Goal: Task Accomplishment & Management: Complete application form

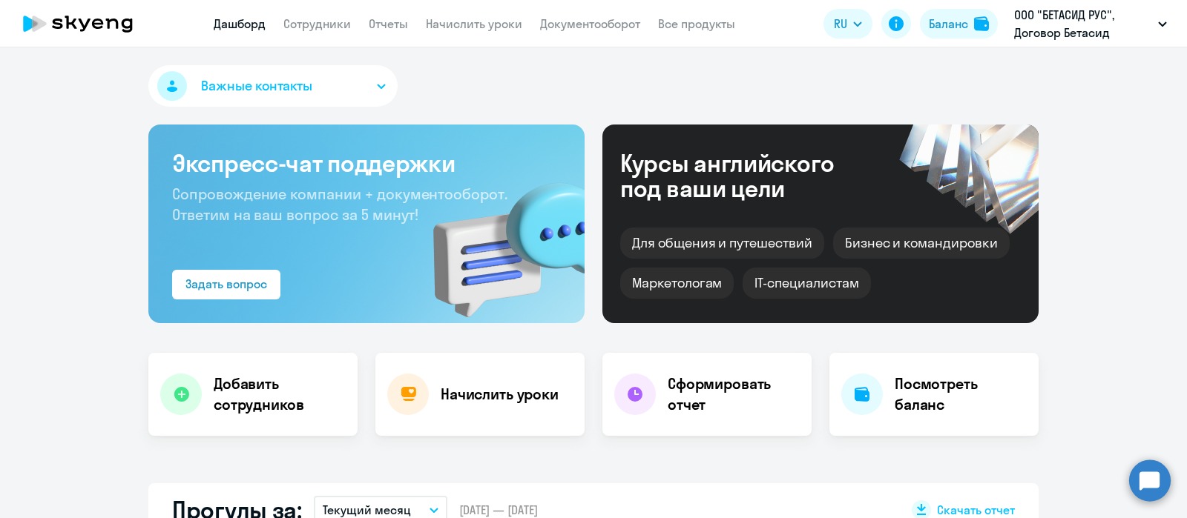
select select "30"
click at [312, 24] on link "Сотрудники" at bounding box center [316, 23] width 67 height 15
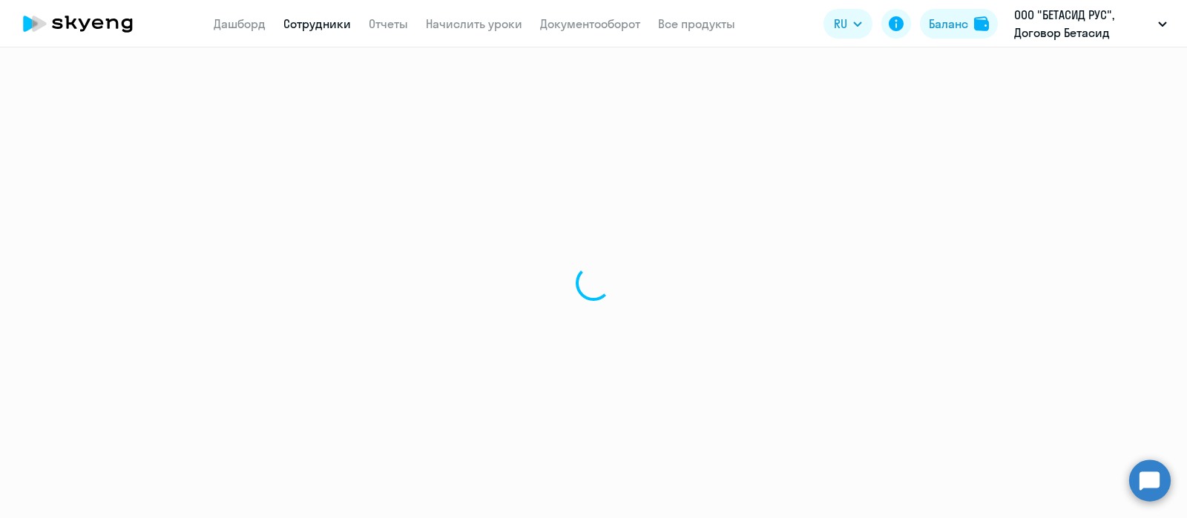
select select "30"
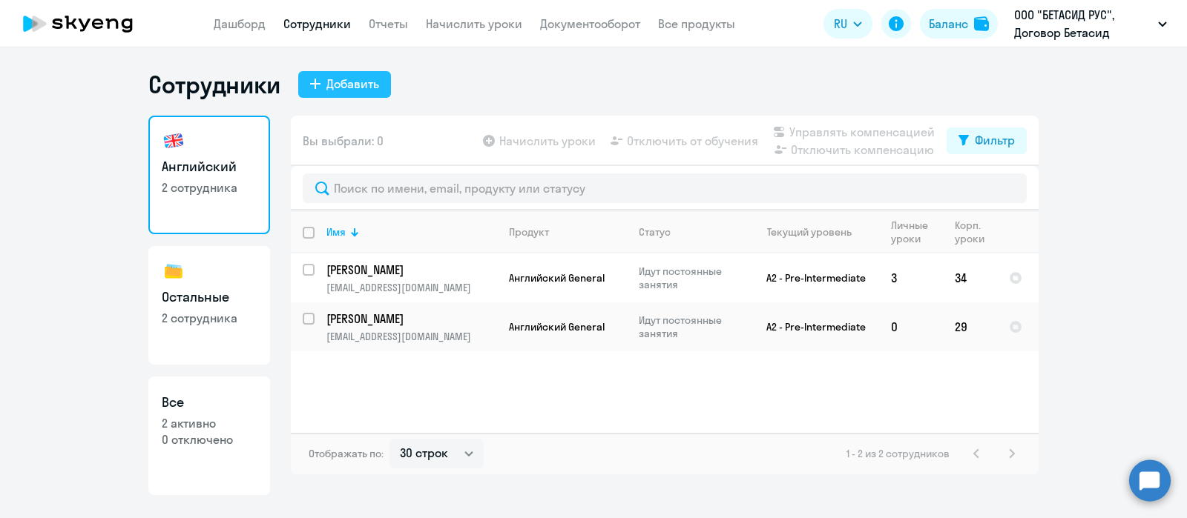
click at [354, 83] on div "Добавить" at bounding box center [352, 84] width 53 height 18
select select "english_adult_not_native_speaker"
select select "3"
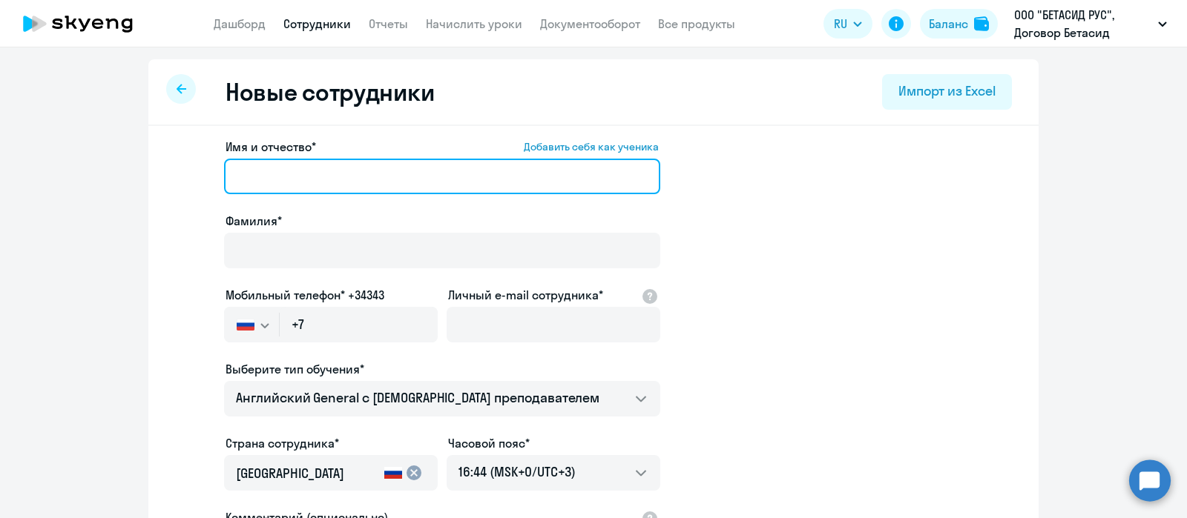
click at [360, 168] on input "Имя и отчество* Добавить себя как ученика" at bounding box center [442, 177] width 436 height 36
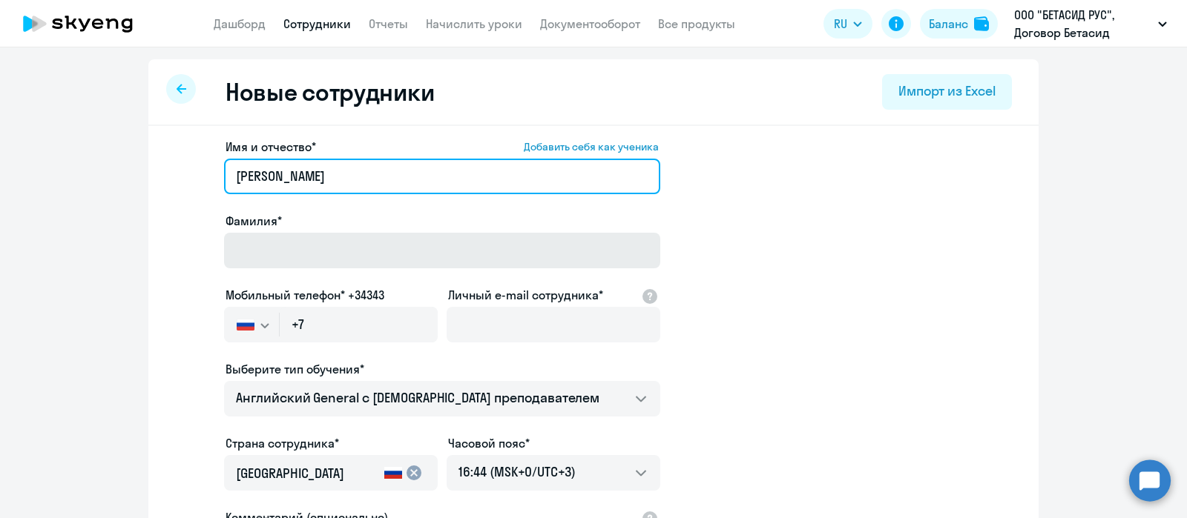
type input "[PERSON_NAME]"
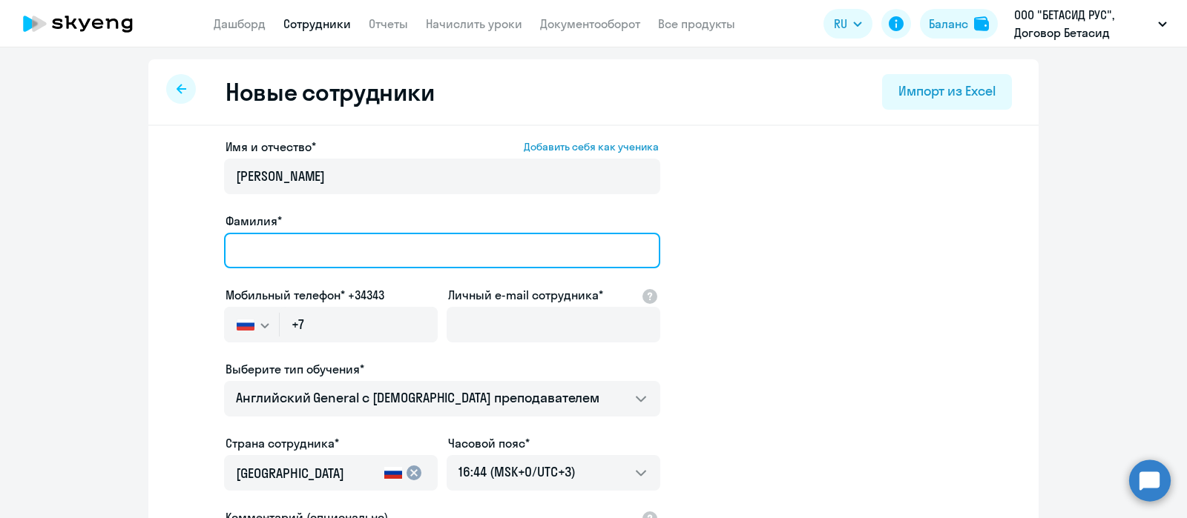
click at [254, 256] on input "Фамилия*" at bounding box center [442, 251] width 436 height 36
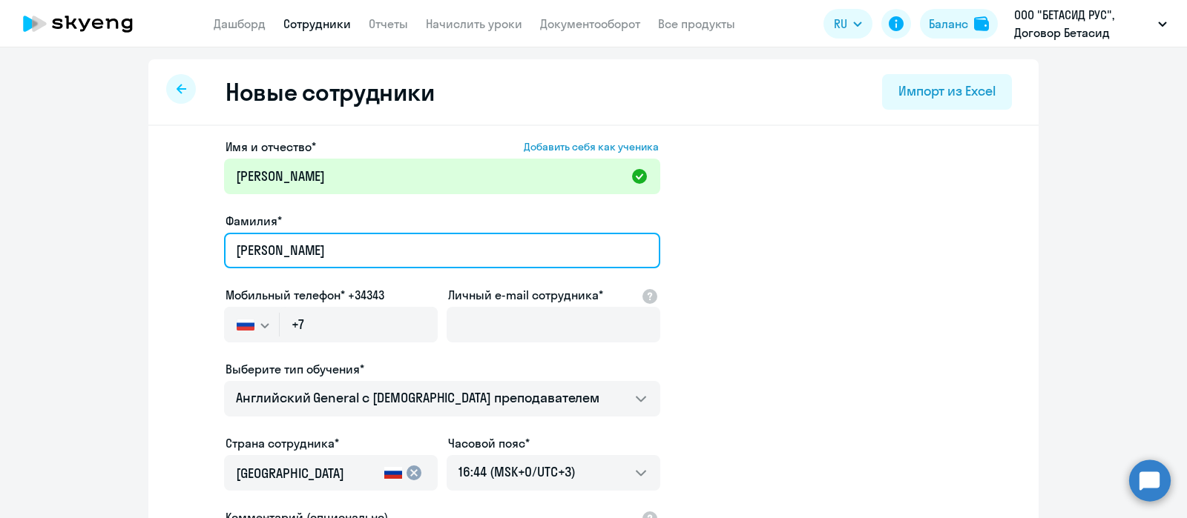
type input "[PERSON_NAME]"
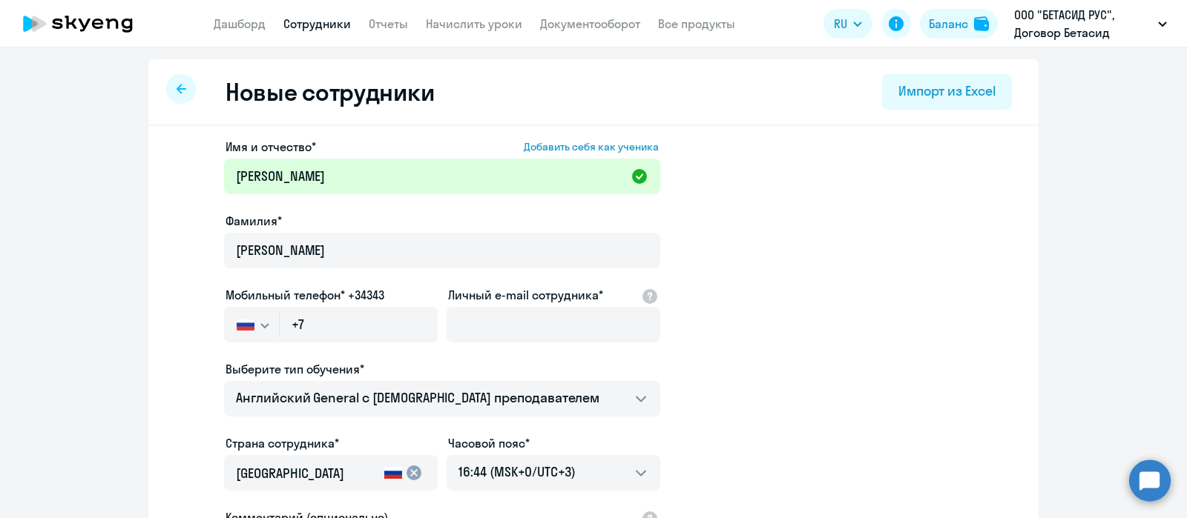
click at [859, 294] on app-new-student-form "Имя и отчество* Добавить себя как ученика [PERSON_NAME]* [PERSON_NAME] Мобильны…" at bounding box center [593, 402] width 843 height 529
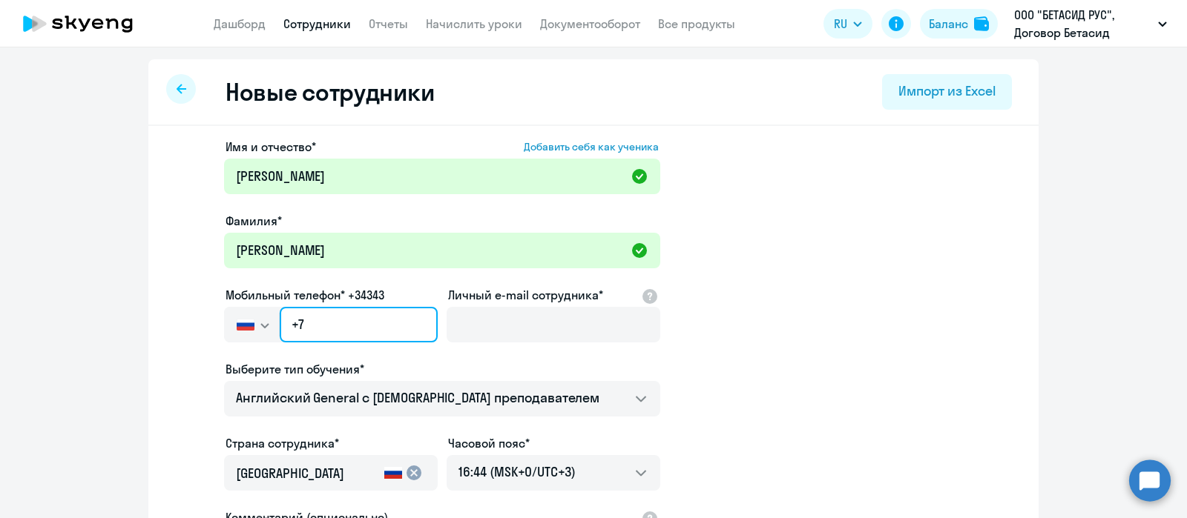
click at [346, 323] on input "+7" at bounding box center [359, 325] width 158 height 36
paste input "[PHONE_NUMBER]"
type input "[PHONE_NUMBER]"
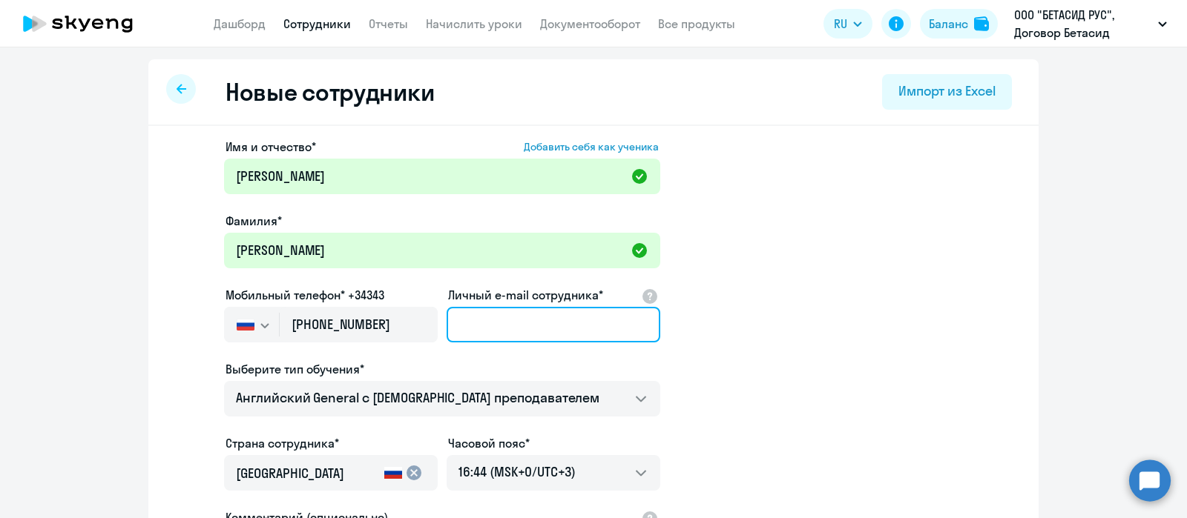
click at [533, 337] on input "Личный e-mail сотрудника*" at bounding box center [553, 325] width 214 height 36
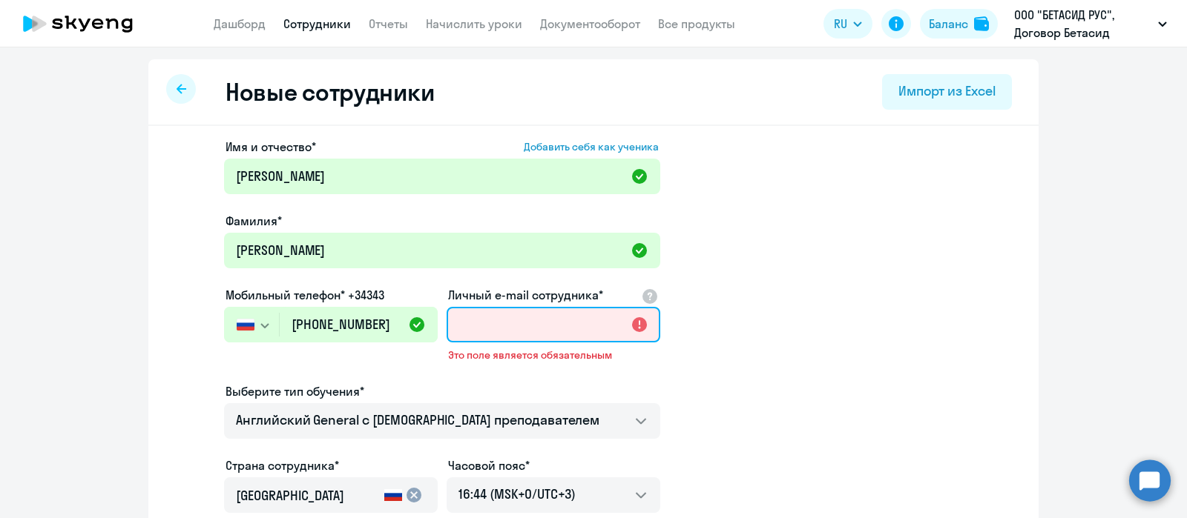
paste input "[EMAIL_ADDRESS][DOMAIN_NAME]"
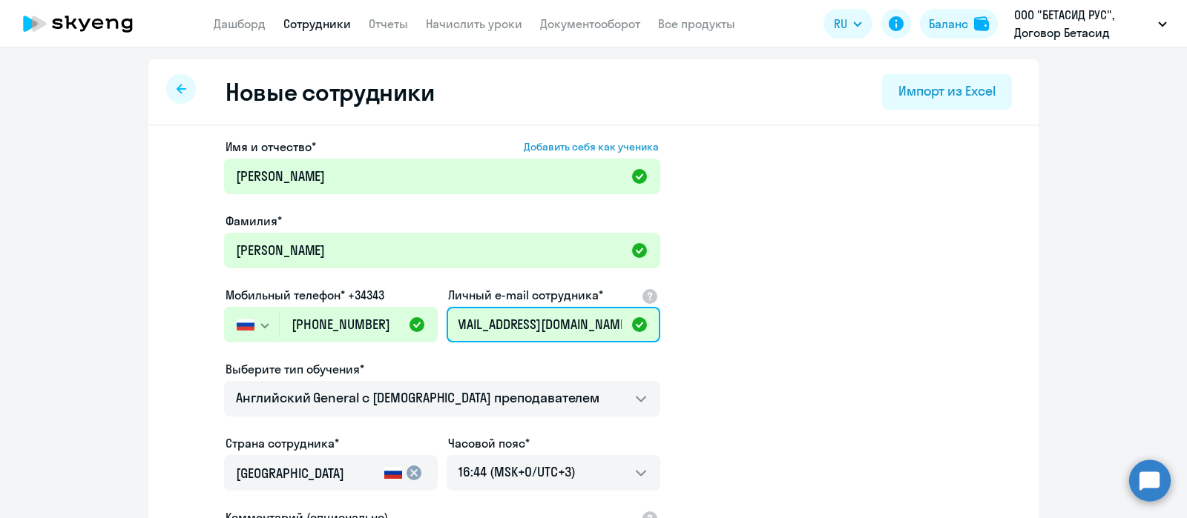
scroll to position [185, 0]
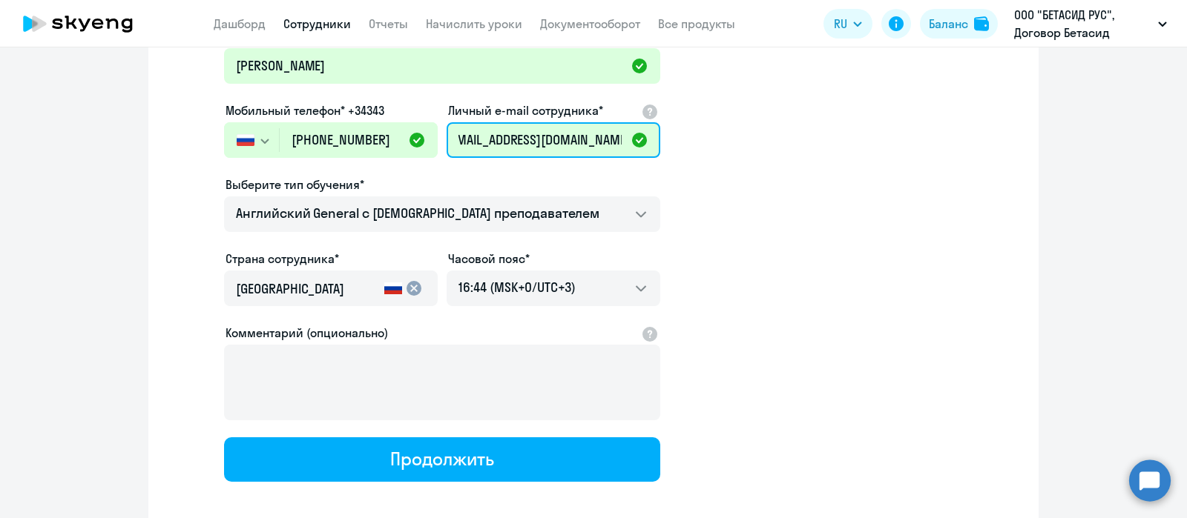
type input "[EMAIL_ADDRESS][DOMAIN_NAME]"
click at [765, 246] on app-new-student-form "Имя и отчество* Добавить себя как ученика [PERSON_NAME]* [PERSON_NAME] Мобильны…" at bounding box center [593, 217] width 843 height 529
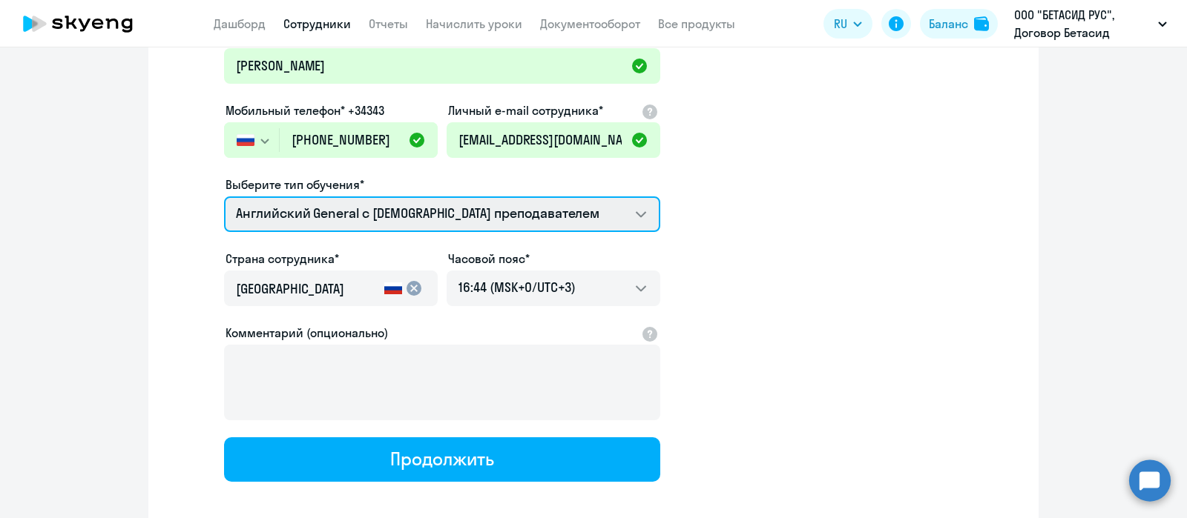
click at [636, 214] on select "COMMON.SERVICE_TITLE.LONG.GERMAN_ADULT_F2G_BASE Screening Test Премиум [DEMOGRA…" at bounding box center [442, 215] width 436 height 36
select select "german_adult_f2g_base"
click at [224, 197] on select "COMMON.SERVICE_TITLE.LONG.GERMAN_ADULT_F2G_BASE Screening Test Премиум [DEMOGRA…" at bounding box center [442, 215] width 436 height 36
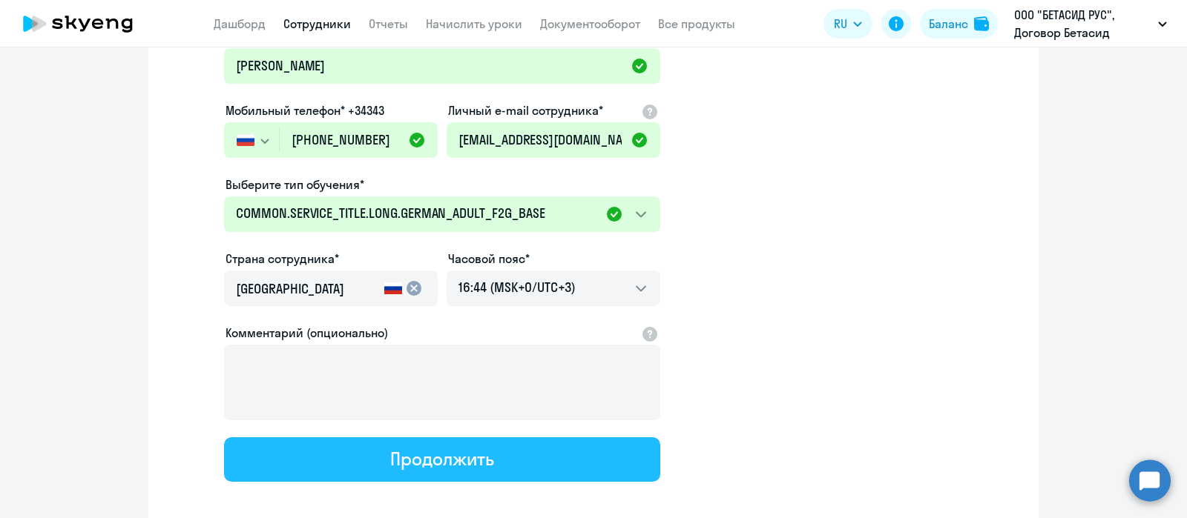
click at [429, 449] on div "Продолжить" at bounding box center [441, 459] width 103 height 24
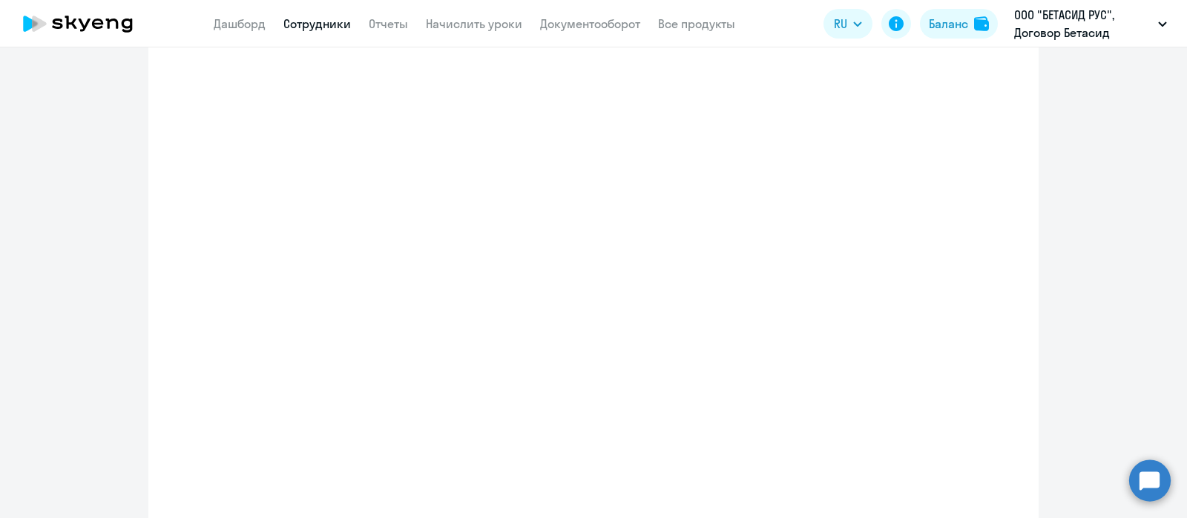
select select "german_adult_f2g_base"
select select "3"
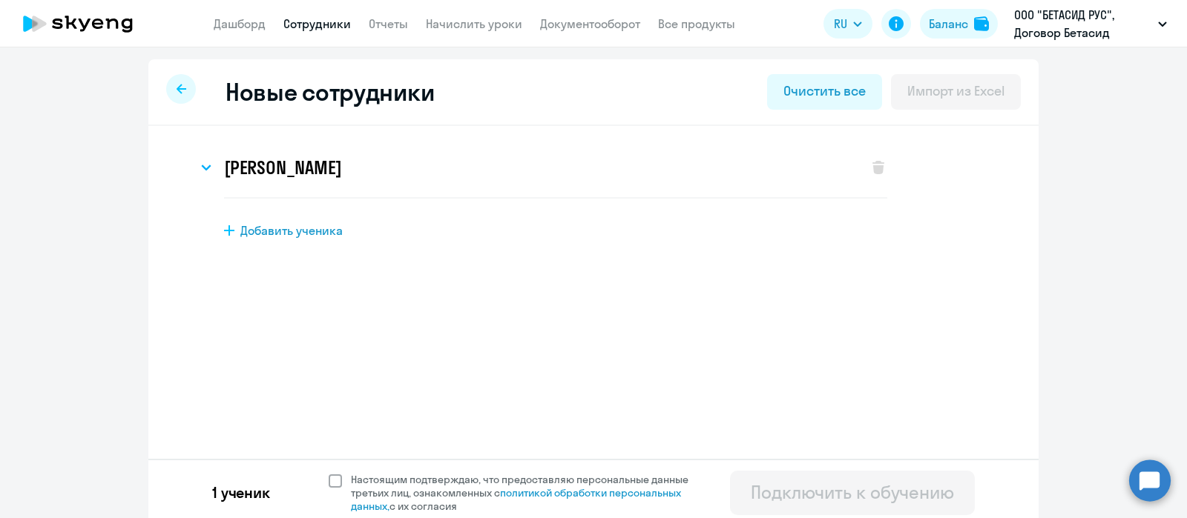
click at [329, 485] on span at bounding box center [335, 481] width 13 height 13
click at [329, 473] on input "Настоящим подтверждаю, что предоставляю персональные данные третьих лиц, ознако…" at bounding box center [328, 472] width 1 height 1
checkbox input "true"
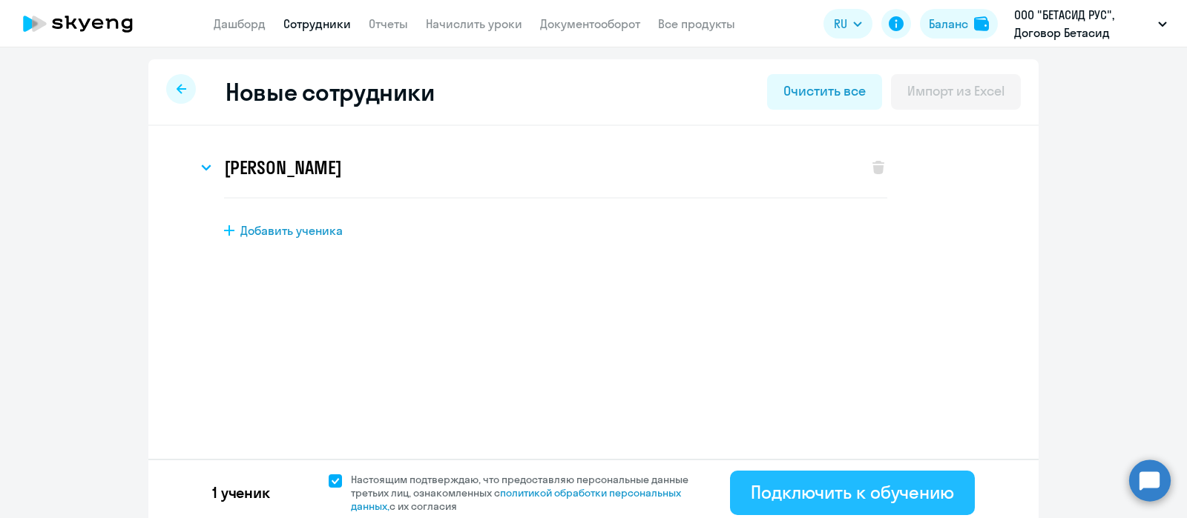
click at [794, 492] on div "Подключить к обучению" at bounding box center [852, 493] width 203 height 24
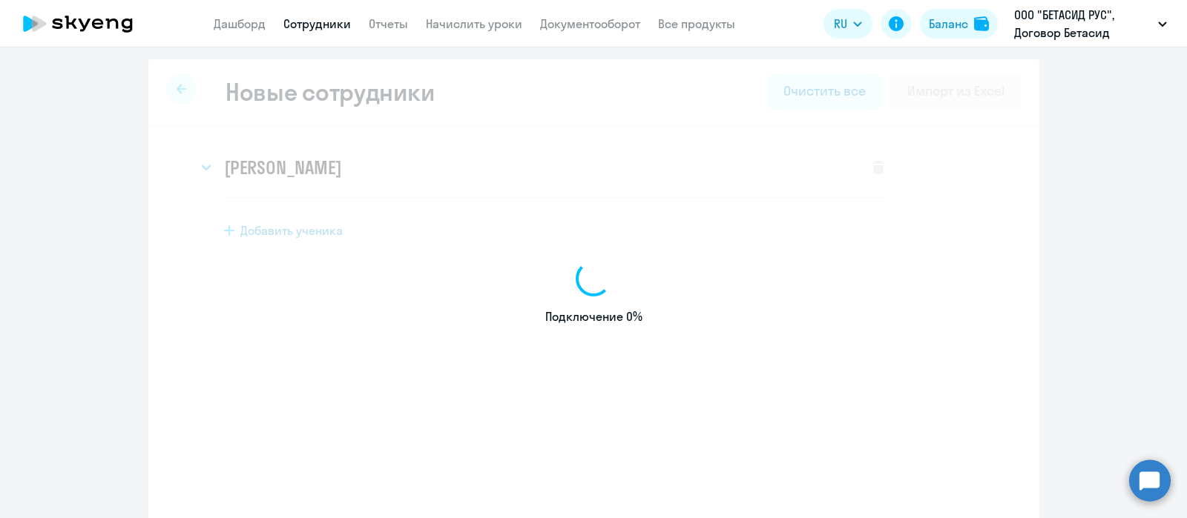
select select "english_adult_not_native_speaker"
select select "3"
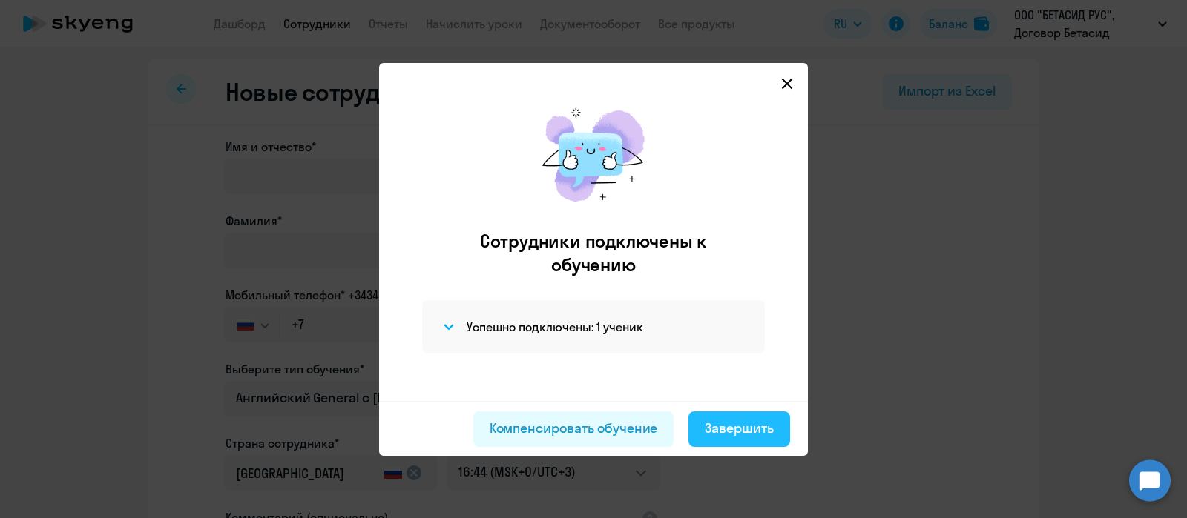
click at [753, 424] on div "Завершить" at bounding box center [739, 428] width 69 height 19
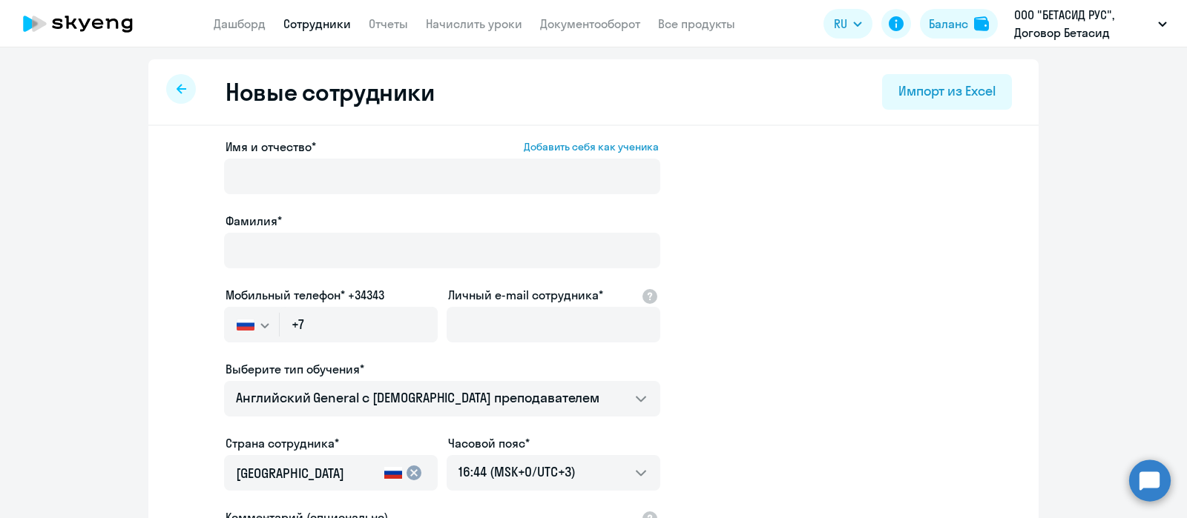
select select "30"
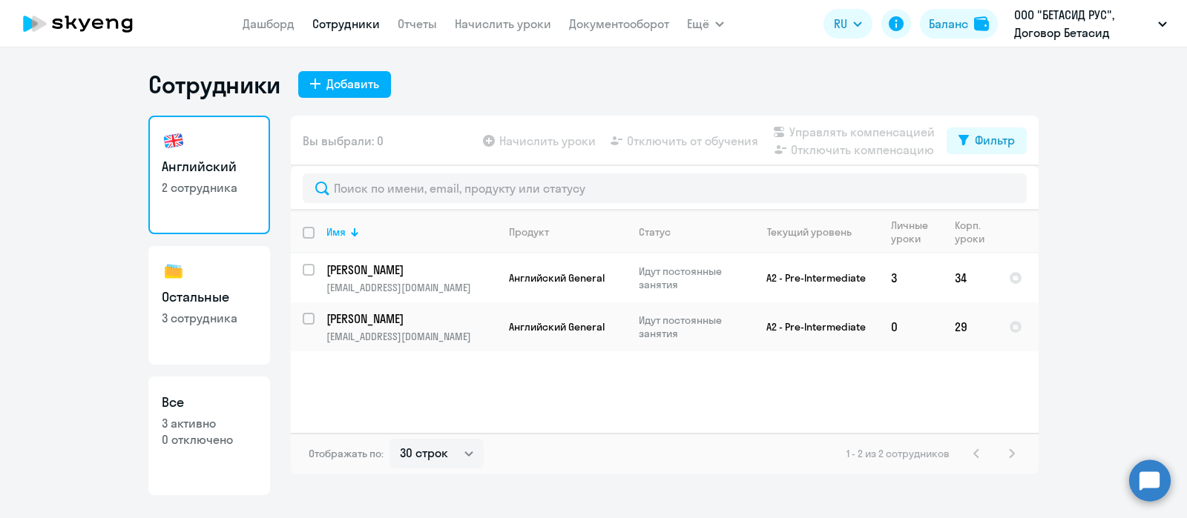
click at [202, 290] on h3 "Остальные" at bounding box center [209, 297] width 95 height 19
select select "30"
